Goal: Use online tool/utility

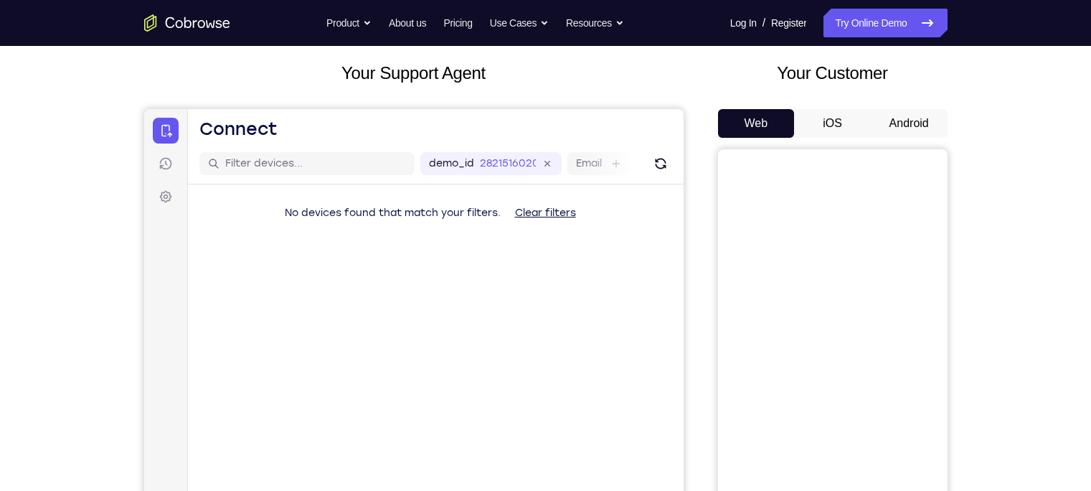
scroll to position [78, 0]
click at [889, 126] on button "Android" at bounding box center [909, 122] width 77 height 29
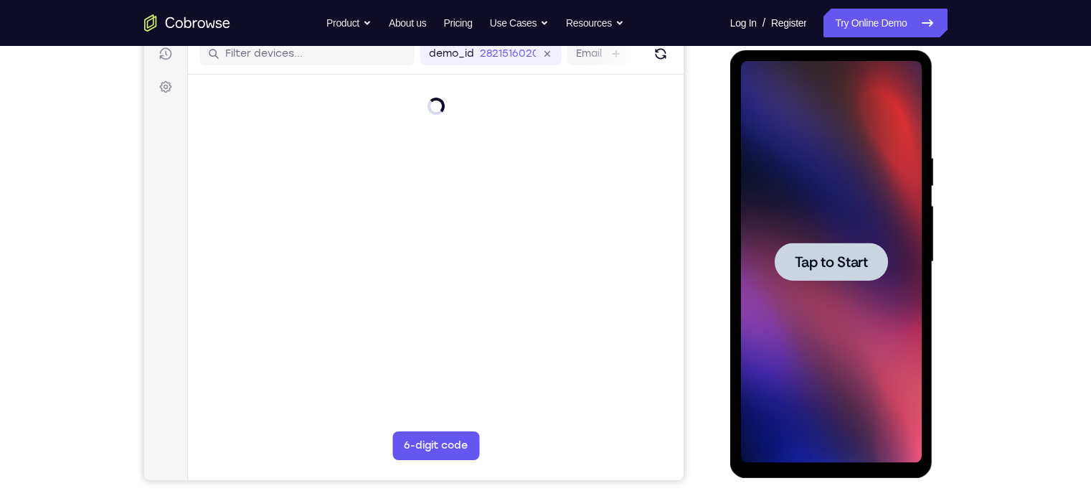
scroll to position [0, 0]
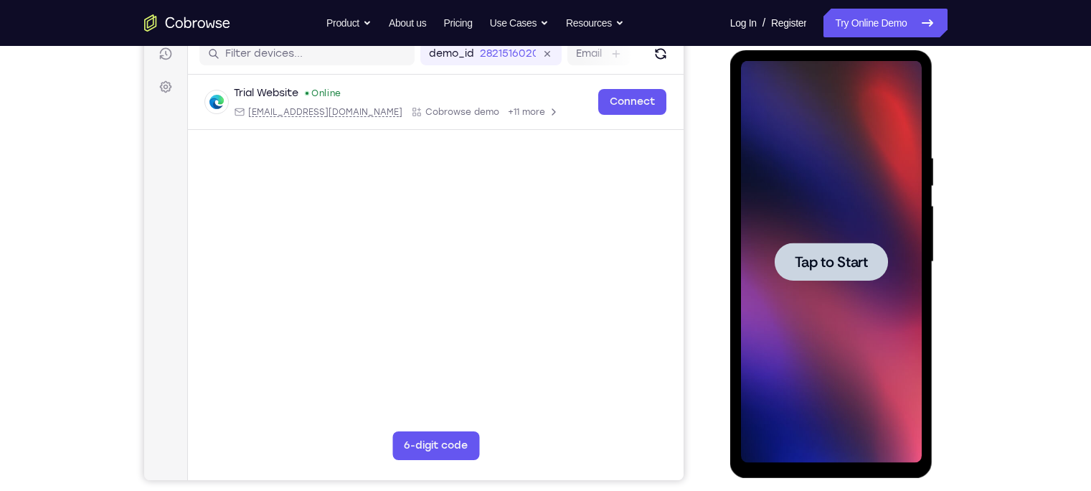
click at [833, 262] on span "Tap to Start" at bounding box center [831, 262] width 73 height 14
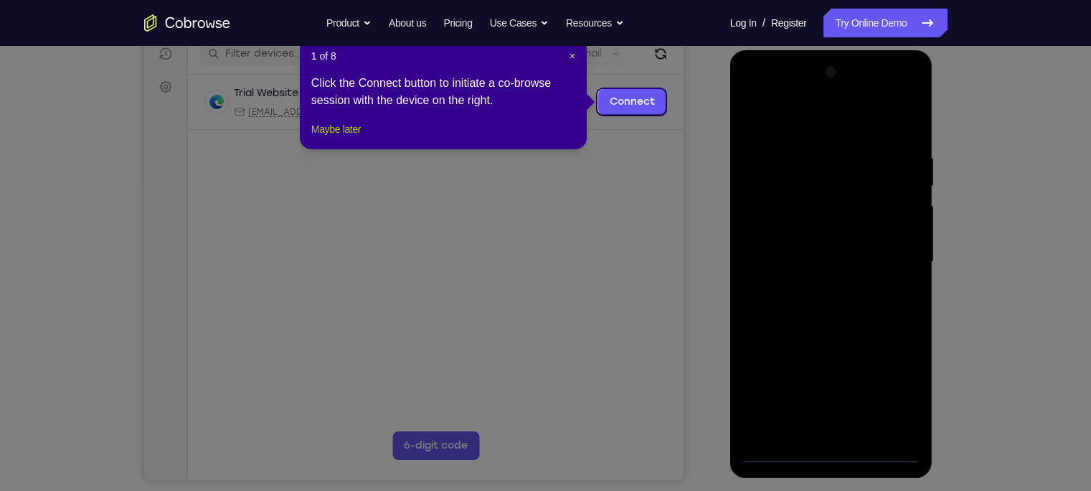
click at [355, 138] on button "Maybe later" at bounding box center [335, 128] width 49 height 17
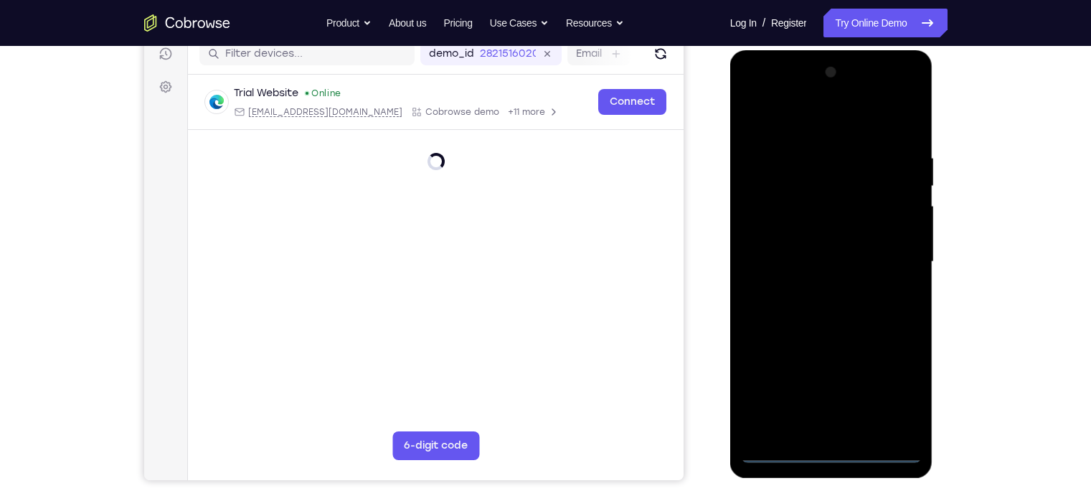
click at [830, 452] on div at bounding box center [831, 262] width 181 height 402
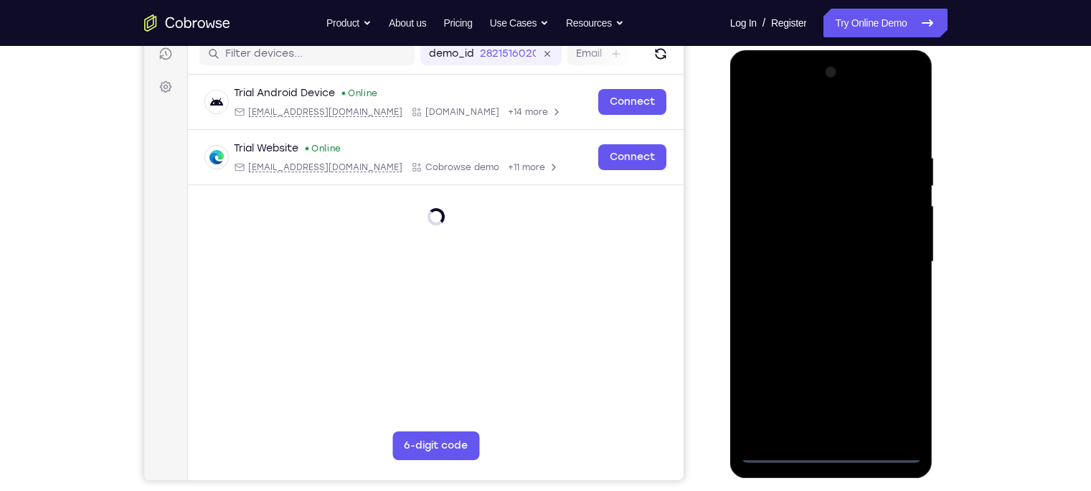
click at [893, 387] on div at bounding box center [831, 262] width 181 height 402
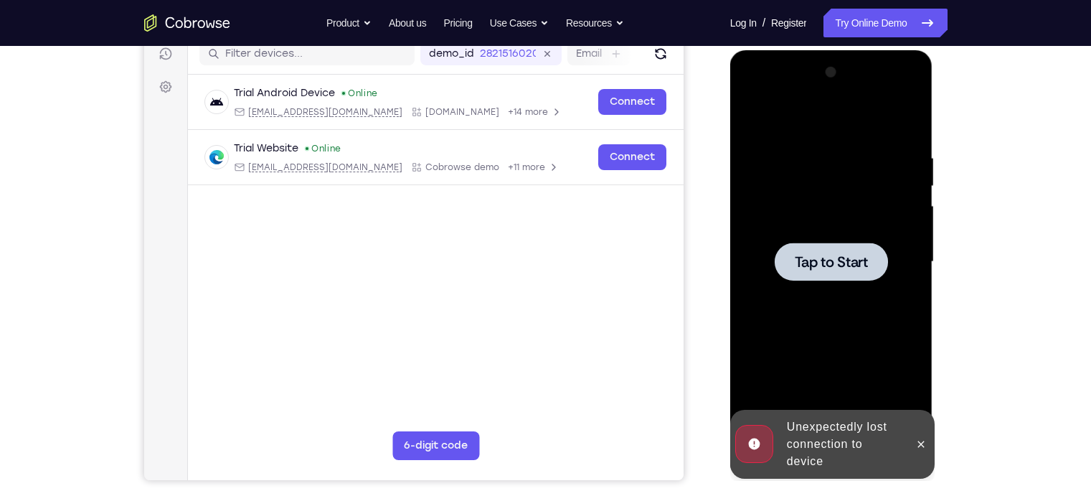
click at [876, 275] on div at bounding box center [831, 261] width 113 height 38
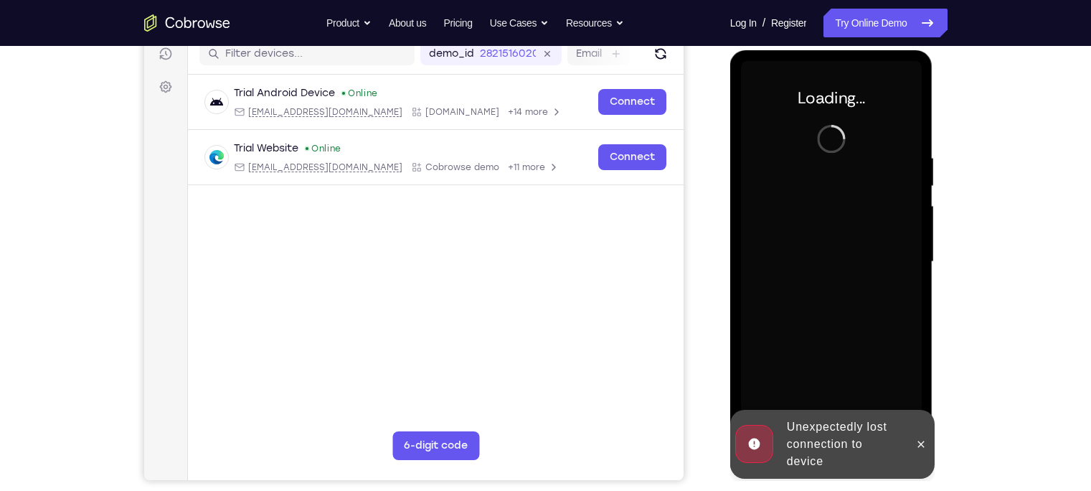
click at [813, 453] on div "Unexpectedly lost connection to device" at bounding box center [843, 443] width 125 height 63
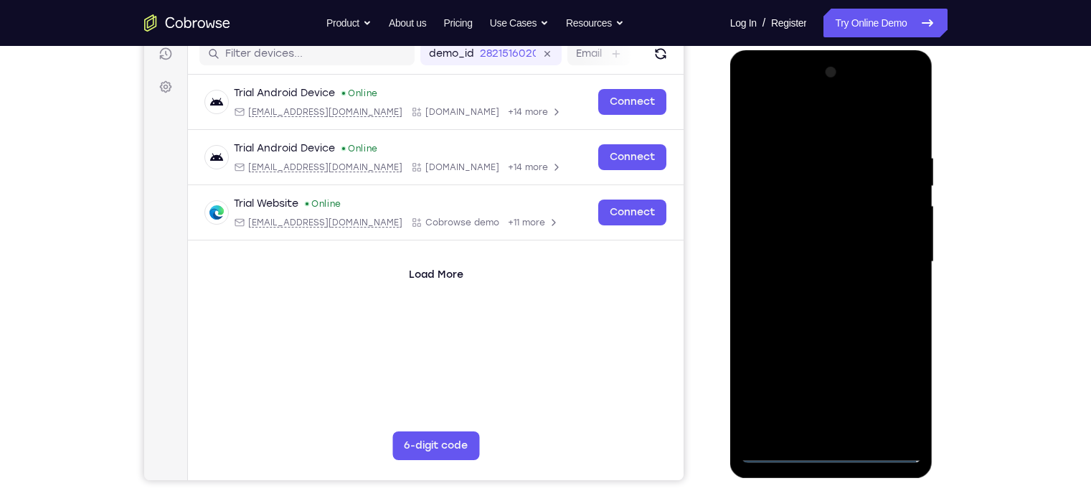
click at [833, 445] on div at bounding box center [831, 262] width 181 height 402
click at [833, 452] on div at bounding box center [831, 262] width 181 height 402
click at [911, 399] on div at bounding box center [831, 262] width 181 height 402
click at [903, 394] on div at bounding box center [831, 262] width 181 height 402
click at [796, 126] on div at bounding box center [831, 262] width 181 height 402
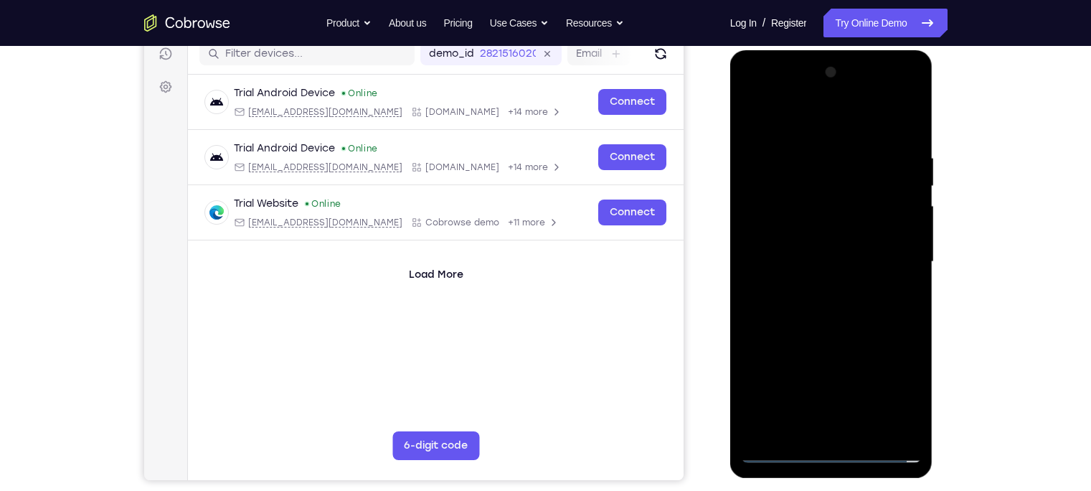
click at [891, 257] on div at bounding box center [831, 262] width 181 height 402
click at [814, 287] on div at bounding box center [831, 262] width 181 height 402
click at [808, 247] on div at bounding box center [831, 262] width 181 height 402
click at [807, 238] on div at bounding box center [831, 262] width 181 height 402
click at [805, 269] on div at bounding box center [831, 262] width 181 height 402
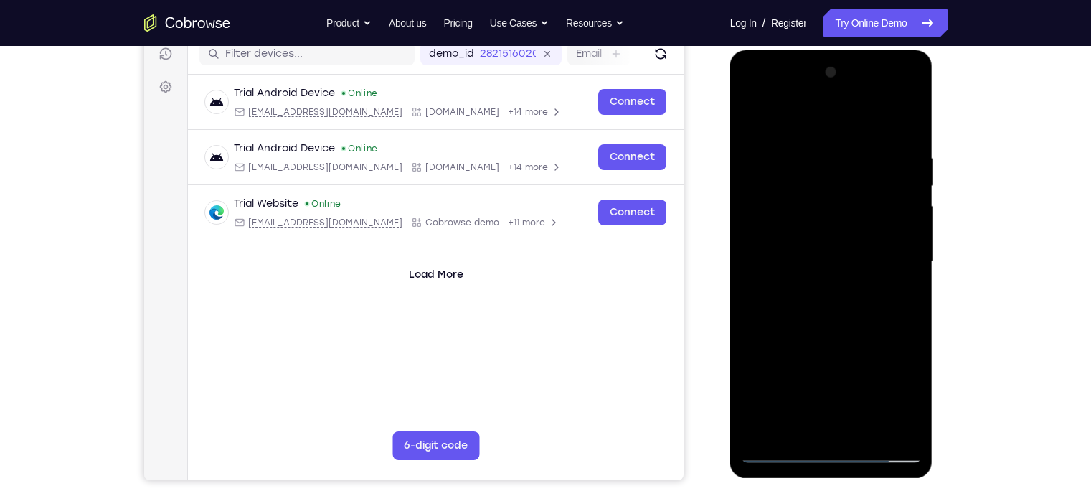
click at [850, 319] on div at bounding box center [831, 262] width 181 height 402
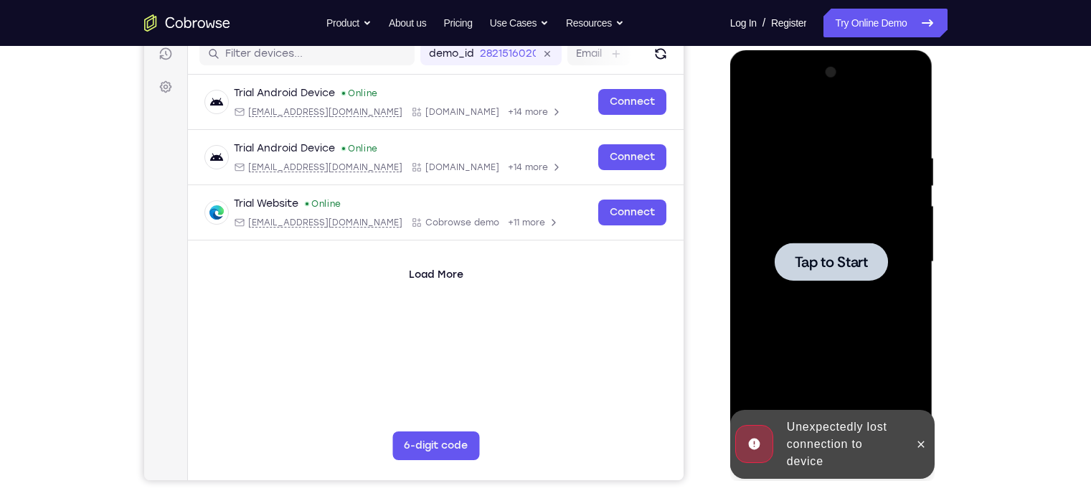
click at [814, 303] on div at bounding box center [831, 262] width 181 height 402
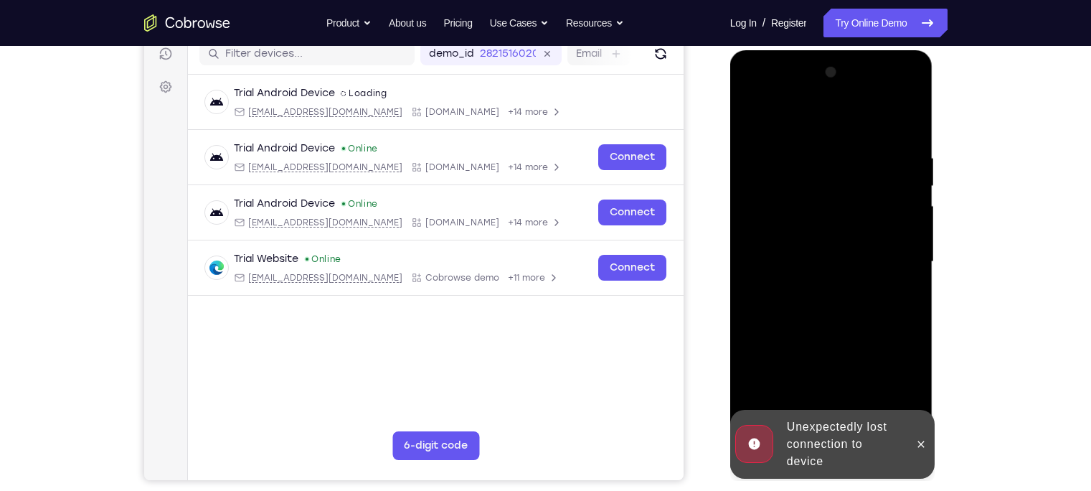
click at [911, 453] on div at bounding box center [920, 443] width 23 height 69
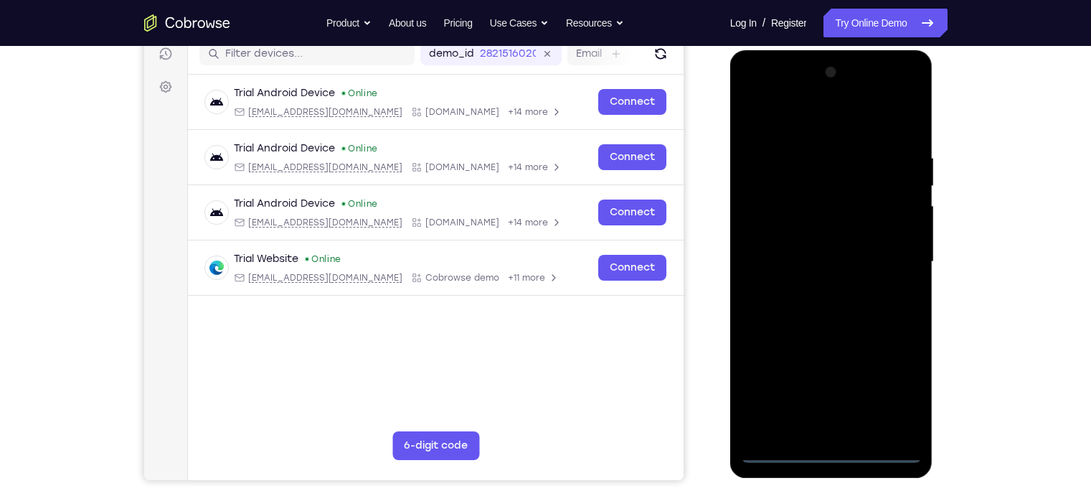
click at [832, 450] on div at bounding box center [831, 262] width 181 height 402
click at [891, 387] on div at bounding box center [831, 262] width 181 height 402
click at [782, 114] on div at bounding box center [831, 262] width 181 height 402
click at [894, 248] on div at bounding box center [831, 262] width 181 height 402
click at [819, 290] on div at bounding box center [831, 262] width 181 height 402
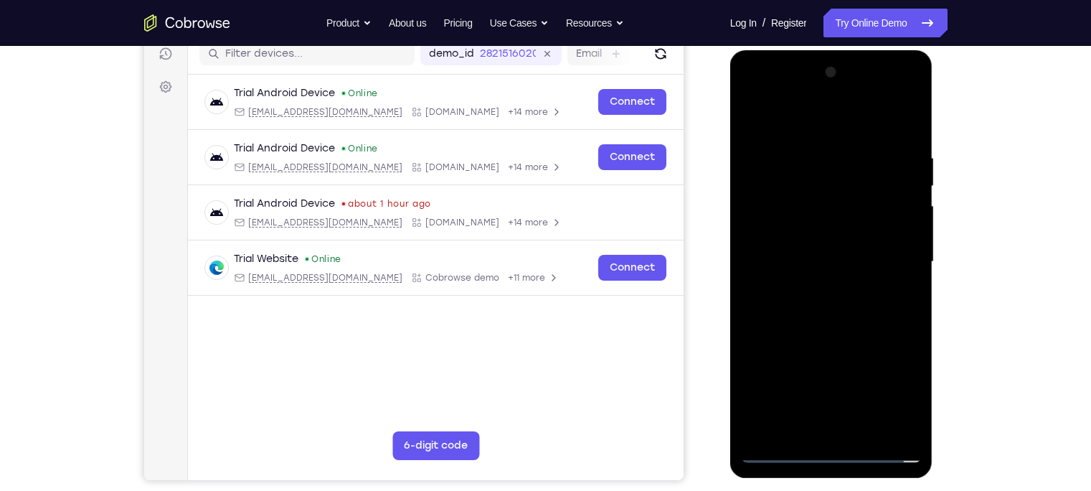
click at [792, 247] on div at bounding box center [831, 262] width 181 height 402
click at [790, 232] on div at bounding box center [831, 262] width 181 height 402
click at [810, 264] on div at bounding box center [831, 262] width 181 height 402
drag, startPoint x: 799, startPoint y: 384, endPoint x: 823, endPoint y: 344, distance: 46.0
click at [823, 344] on div at bounding box center [831, 262] width 181 height 402
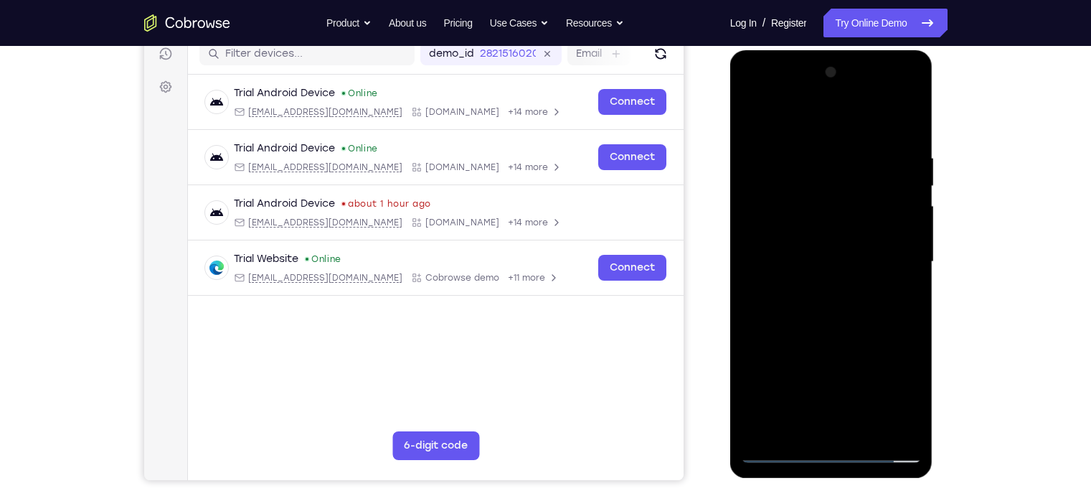
click at [858, 324] on div at bounding box center [831, 262] width 181 height 402
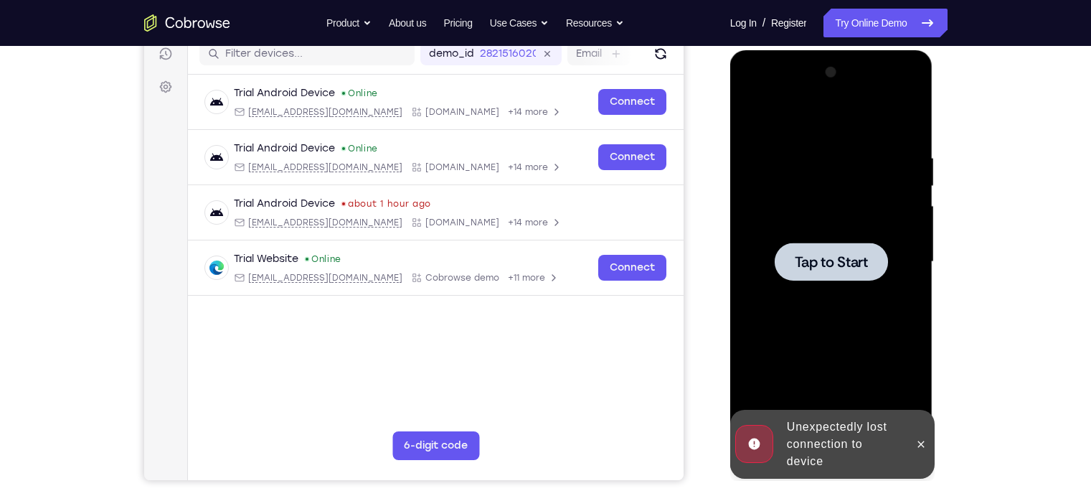
click at [861, 323] on div at bounding box center [831, 262] width 181 height 402
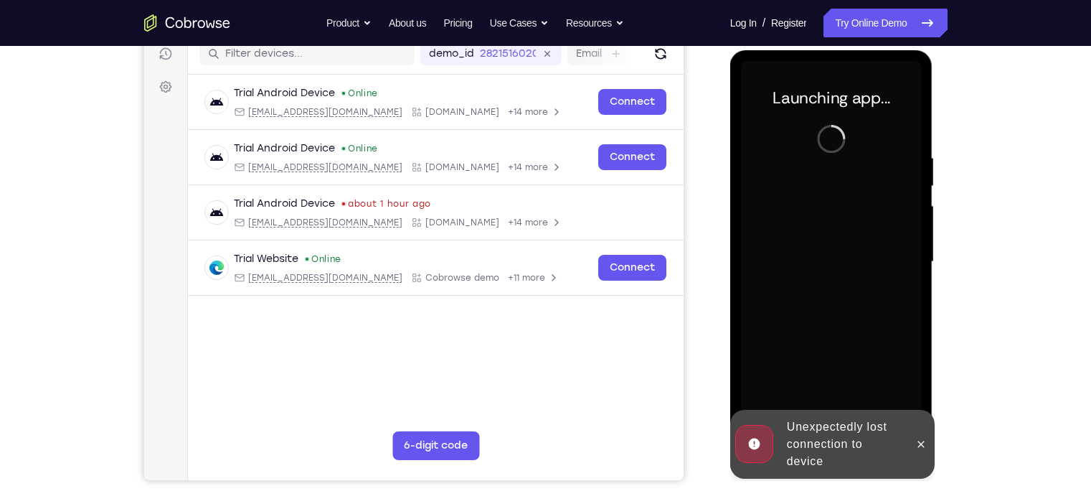
click at [905, 432] on div "Unexpectedly lost connection to device" at bounding box center [843, 443] width 125 height 63
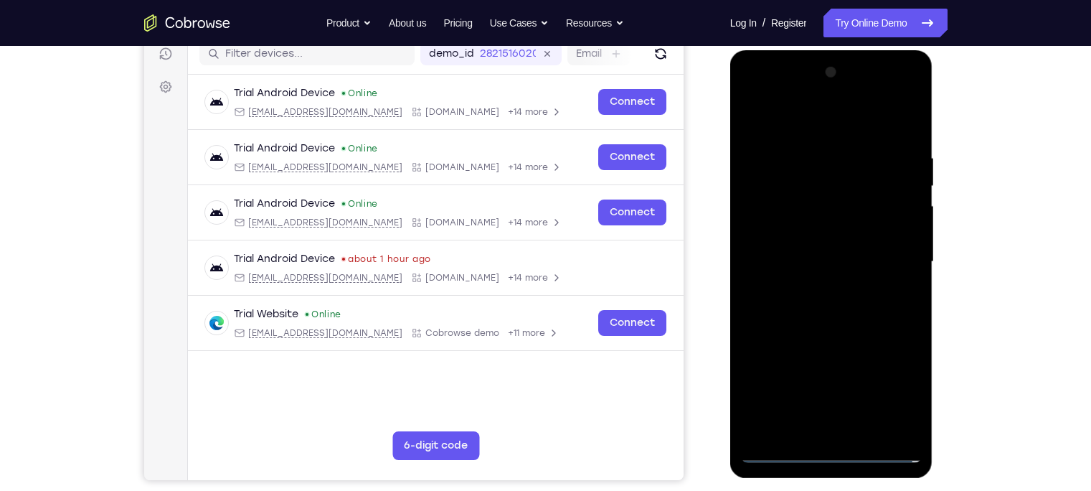
click at [834, 450] on div at bounding box center [831, 262] width 181 height 402
click at [901, 391] on div at bounding box center [831, 262] width 181 height 402
click at [796, 121] on div at bounding box center [831, 262] width 181 height 402
click at [886, 259] on div at bounding box center [831, 262] width 181 height 402
click at [808, 290] on div at bounding box center [831, 262] width 181 height 402
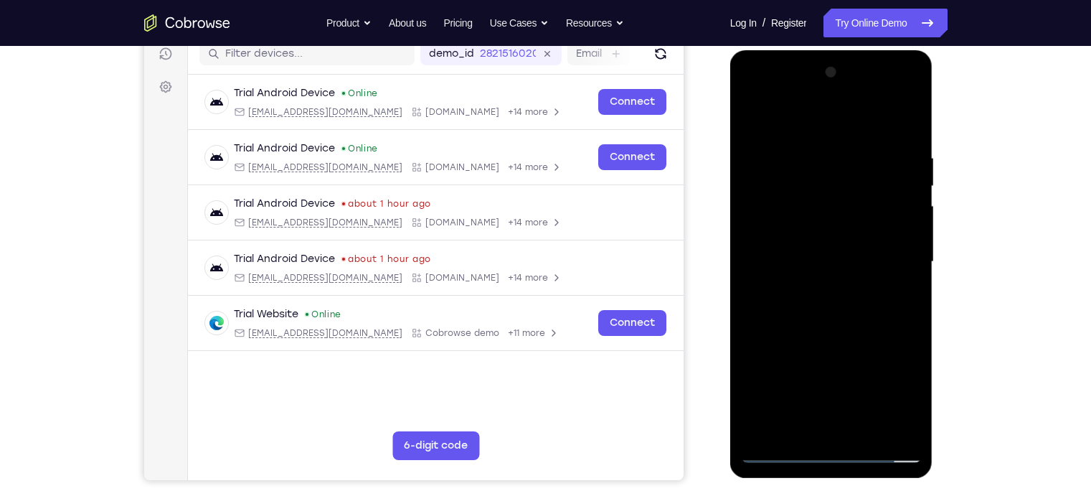
click at [803, 248] on div at bounding box center [831, 262] width 181 height 402
click at [817, 236] on div at bounding box center [831, 262] width 181 height 402
click at [813, 264] on div at bounding box center [831, 262] width 181 height 402
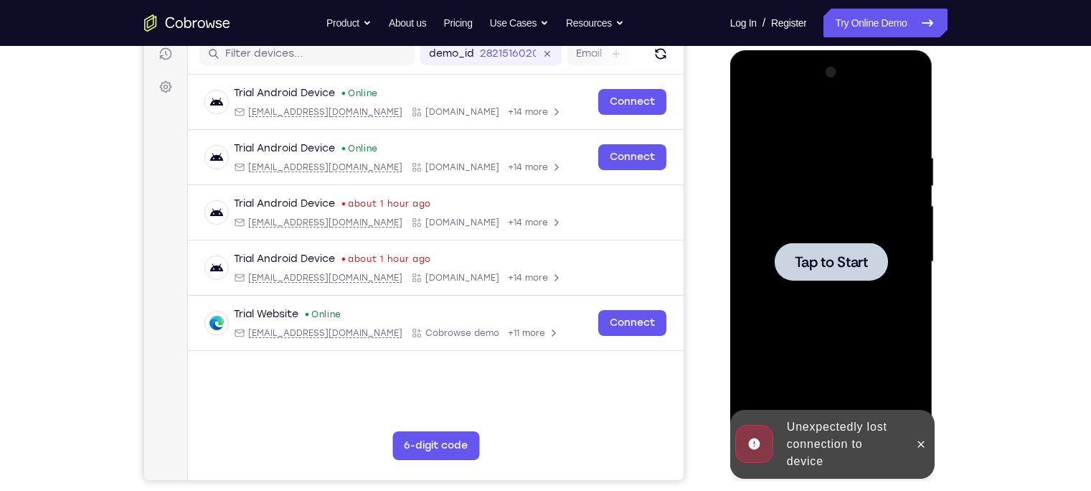
click at [820, 358] on div at bounding box center [831, 262] width 181 height 402
click at [860, 486] on div "Your Support Agent Your Customer Web iOS Android Next Steps We’d be happy to gi…" at bounding box center [546, 332] width 918 height 946
click at [861, 455] on div "Unexpectedly lost connection to device" at bounding box center [843, 443] width 125 height 63
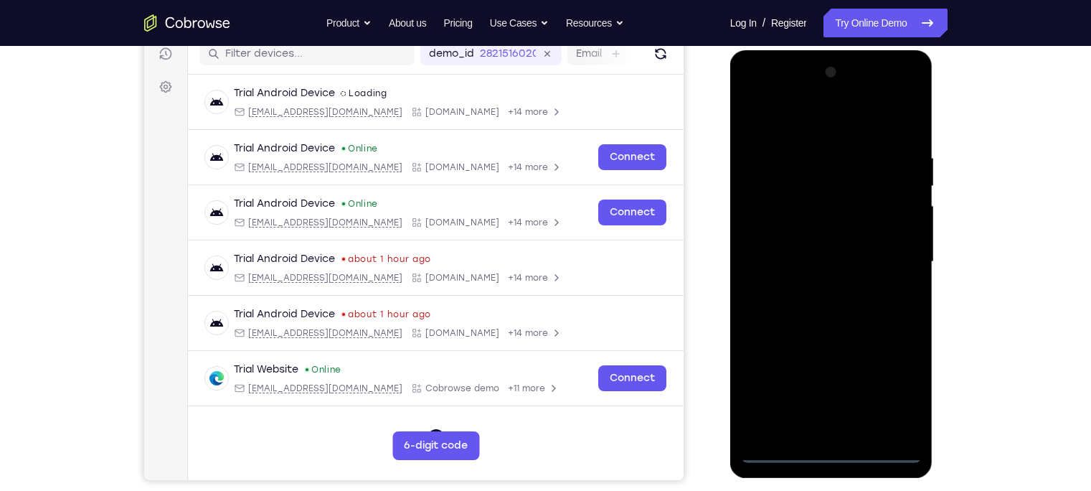
click at [838, 450] on div at bounding box center [831, 262] width 181 height 402
click at [891, 392] on div at bounding box center [831, 262] width 181 height 402
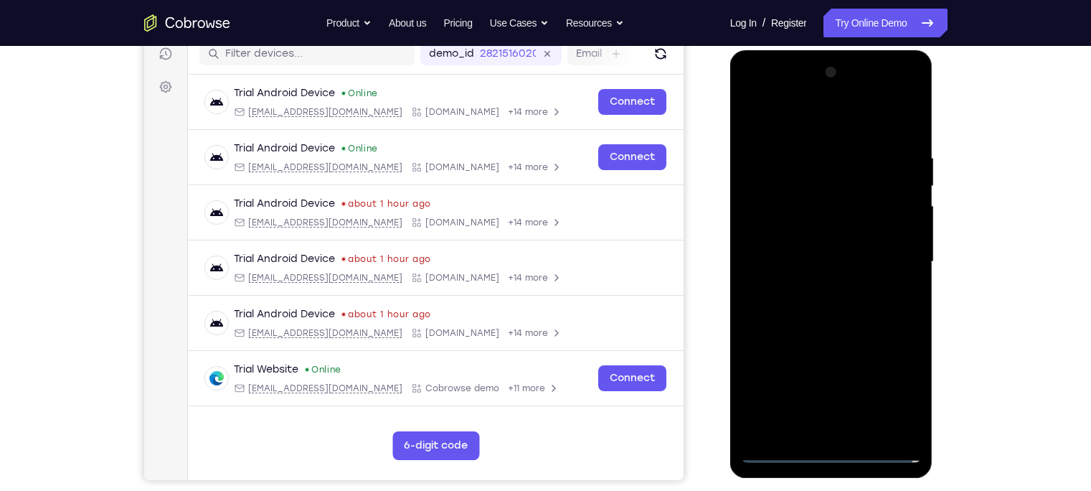
click at [800, 128] on div at bounding box center [831, 262] width 181 height 402
click at [895, 259] on div at bounding box center [831, 262] width 181 height 402
click at [810, 287] on div at bounding box center [831, 262] width 181 height 402
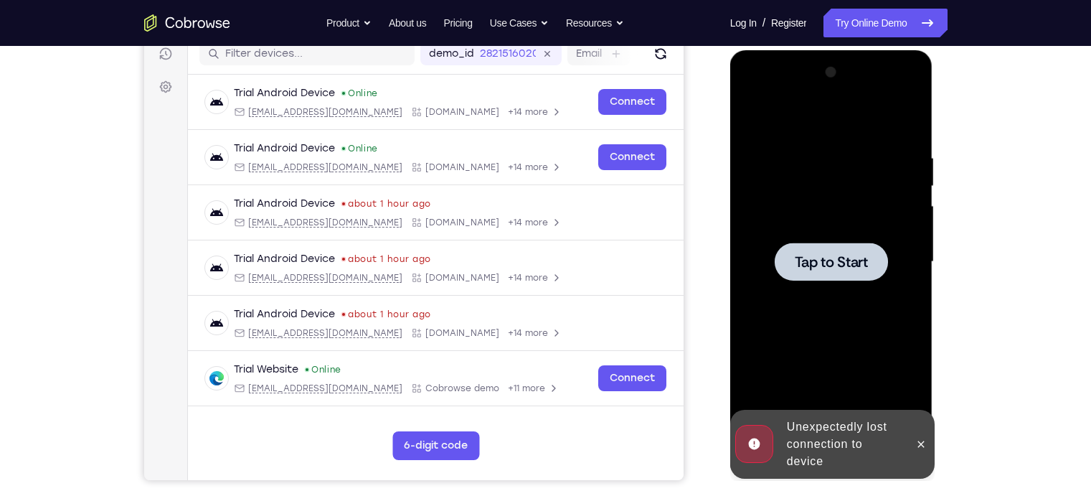
click at [771, 354] on div at bounding box center [831, 262] width 181 height 402
